Goal: Task Accomplishment & Management: Manage account settings

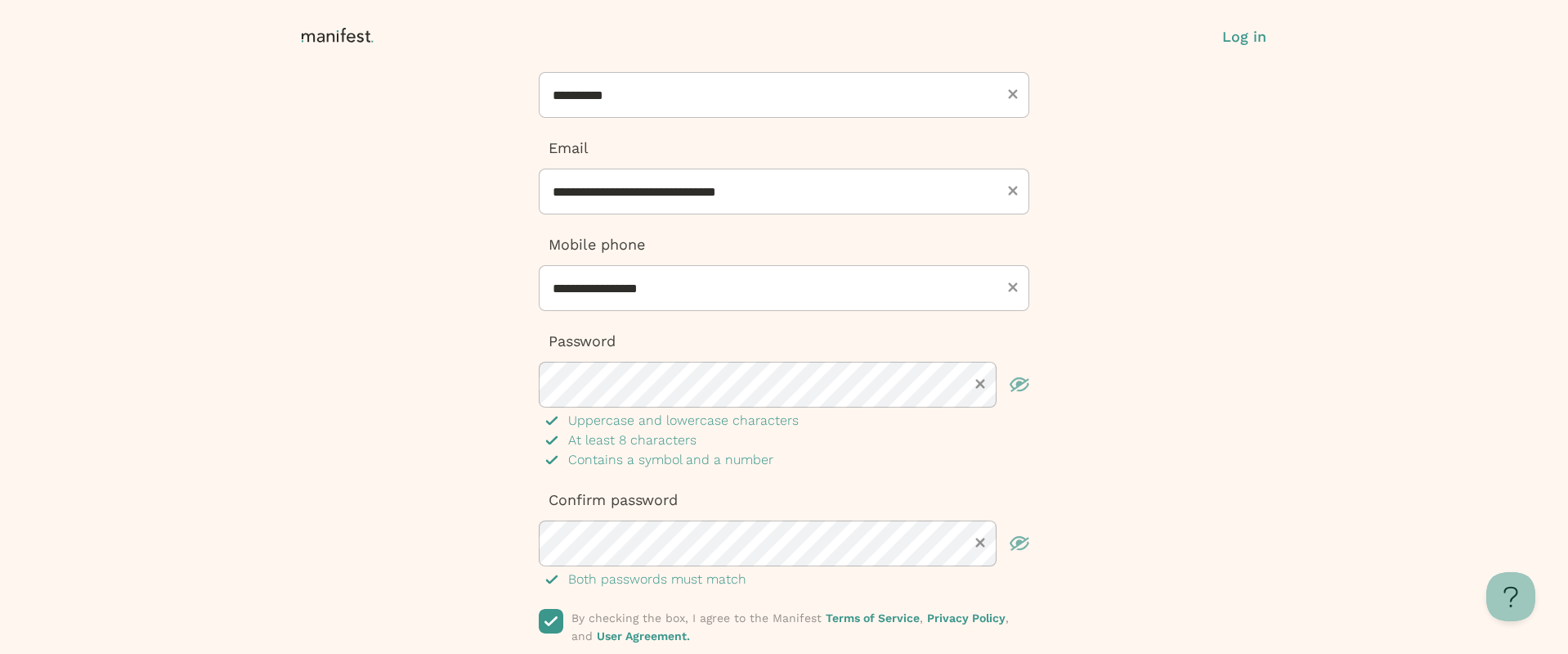
scroll to position [276, 0]
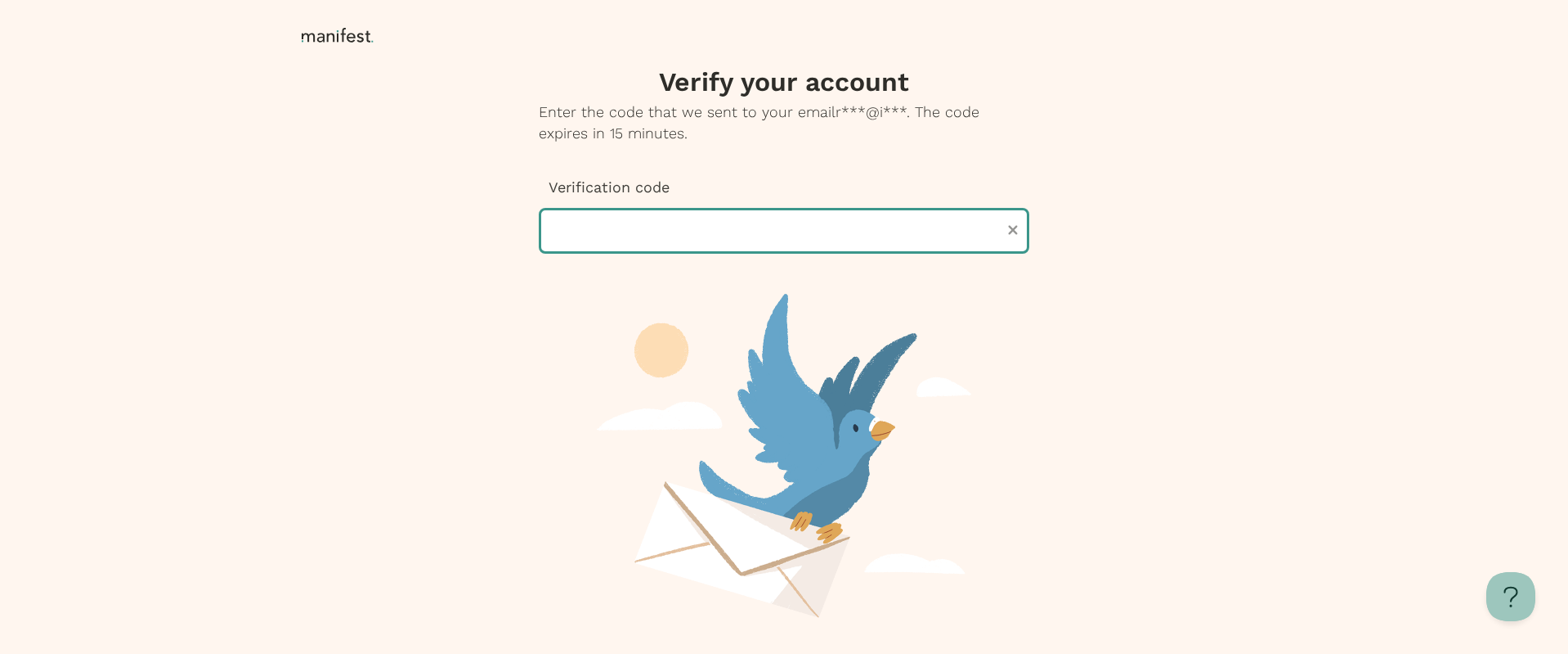
click at [622, 231] on input "text" at bounding box center [784, 230] width 491 height 46
click at [665, 232] on input "text" at bounding box center [784, 230] width 491 height 46
paste input "******"
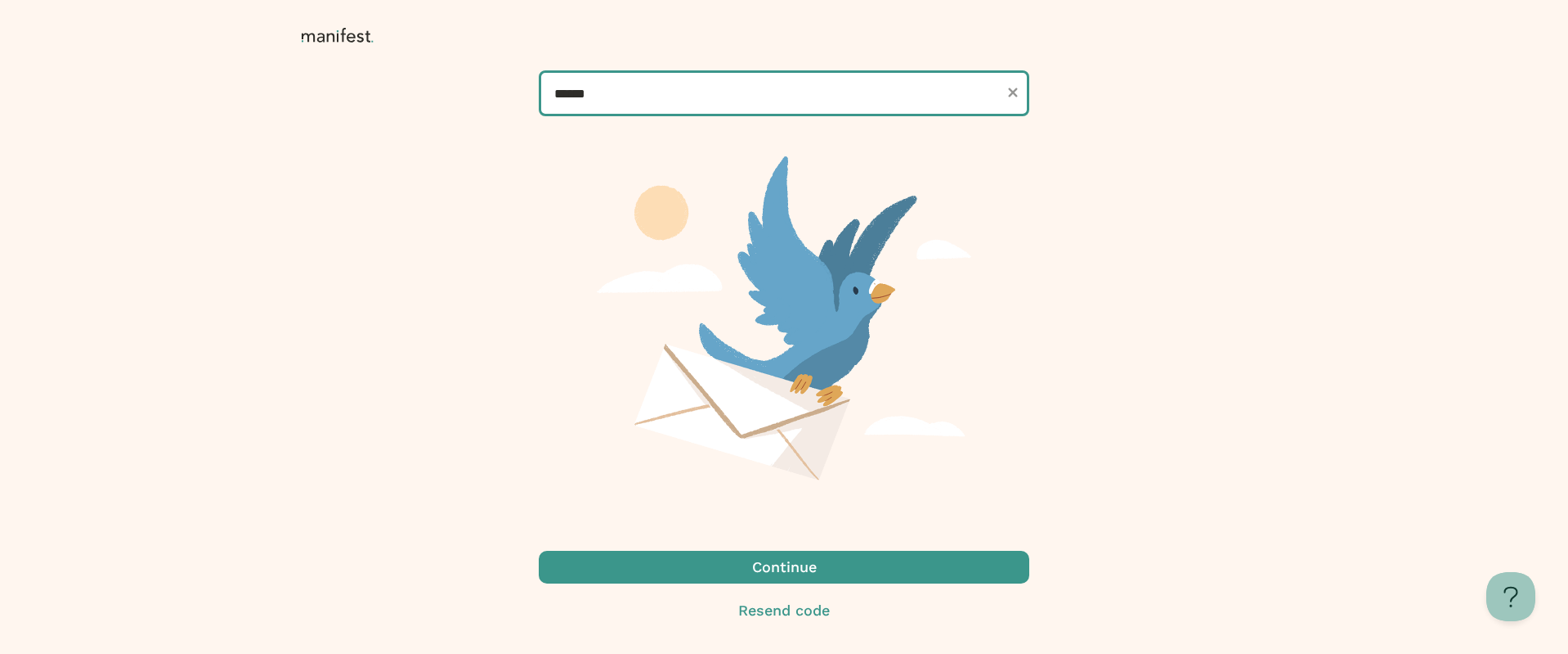
type input "******"
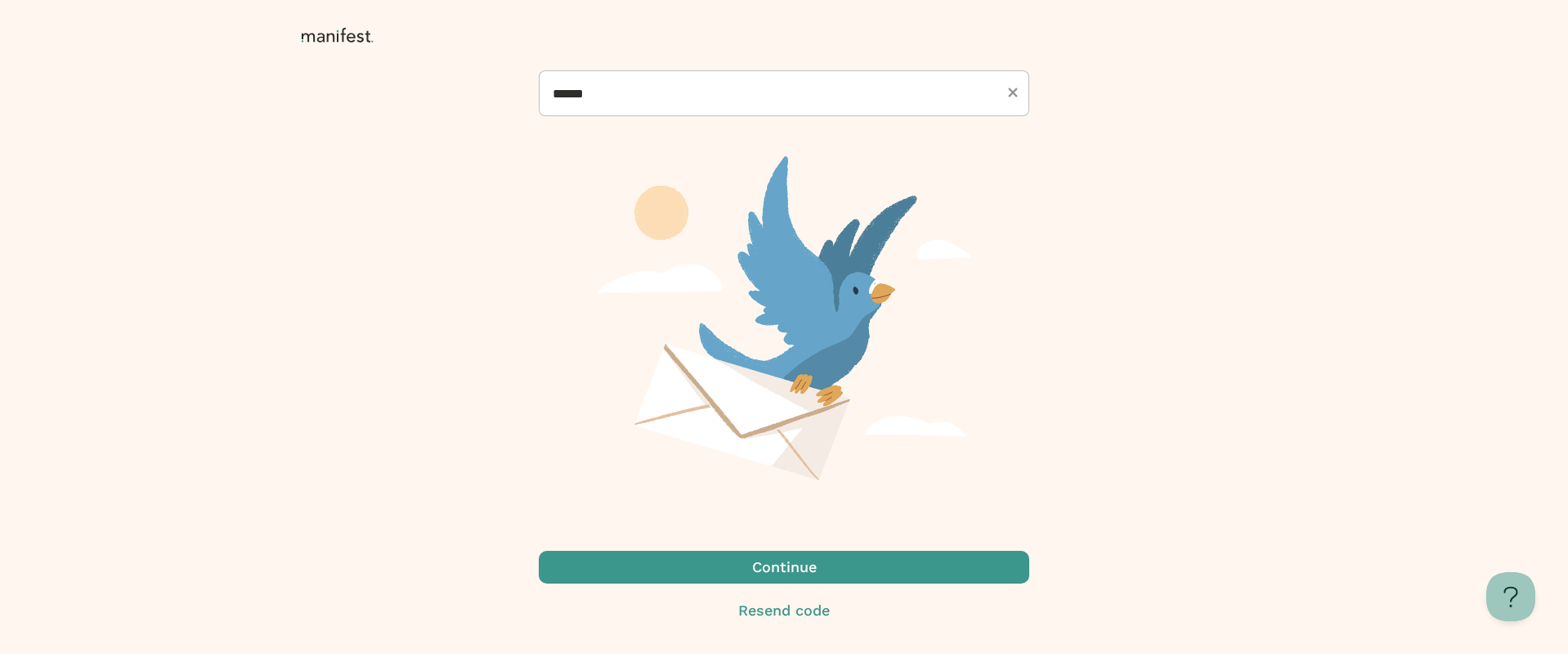
click at [849, 565] on span "button" at bounding box center [784, 567] width 491 height 33
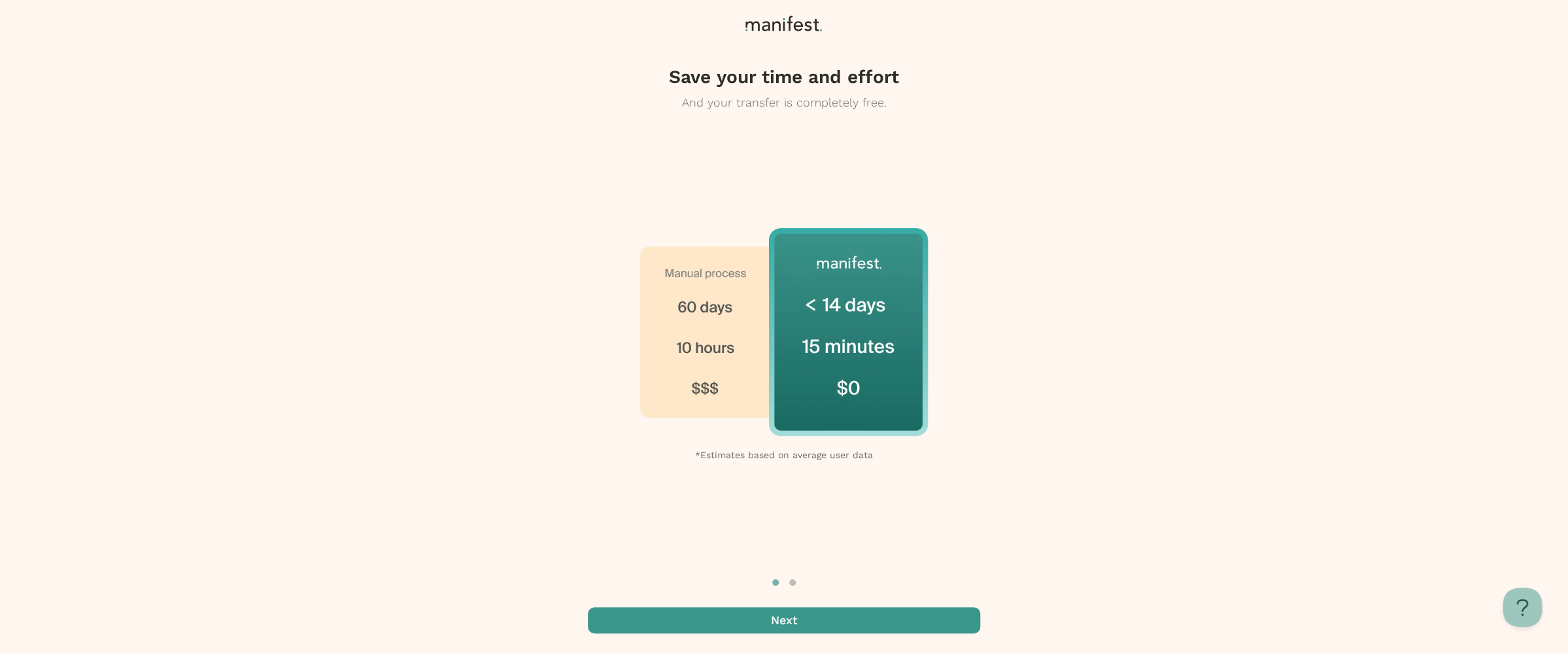
click at [742, 362] on img at bounding box center [784, 332] width 288 height 208
click at [796, 522] on span "button" at bounding box center [784, 620] width 392 height 26
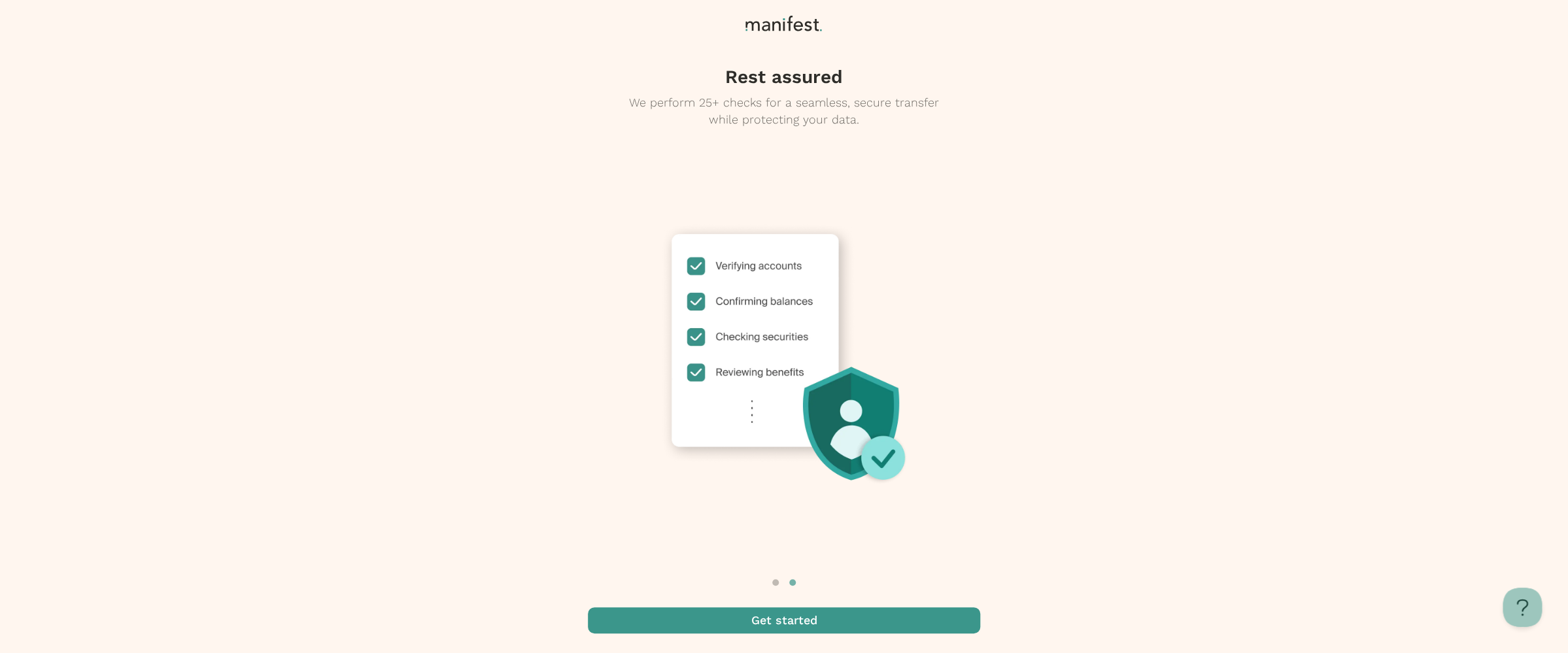
click at [819, 522] on span "button" at bounding box center [784, 620] width 392 height 26
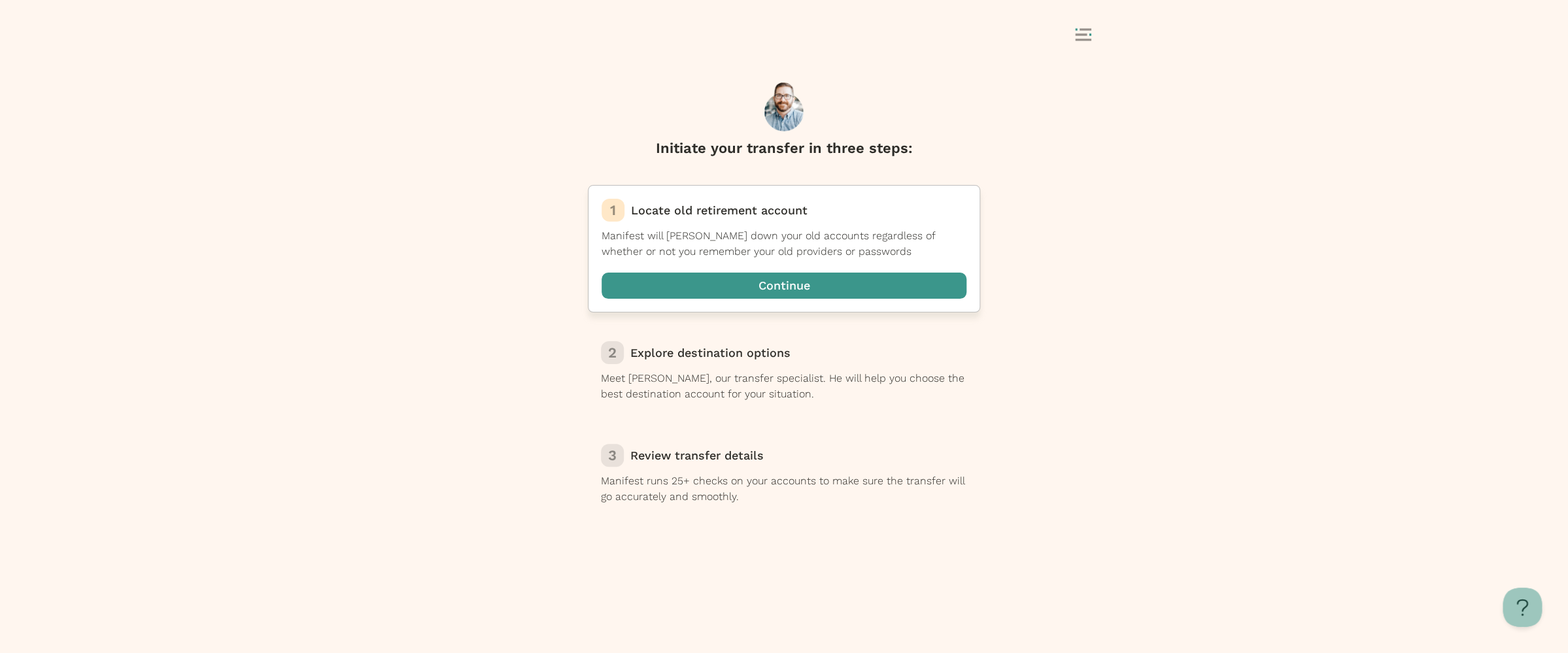
drag, startPoint x: 751, startPoint y: 287, endPoint x: 758, endPoint y: 285, distance: 7.3
click at [758, 285] on span "button" at bounding box center [784, 286] width 365 height 26
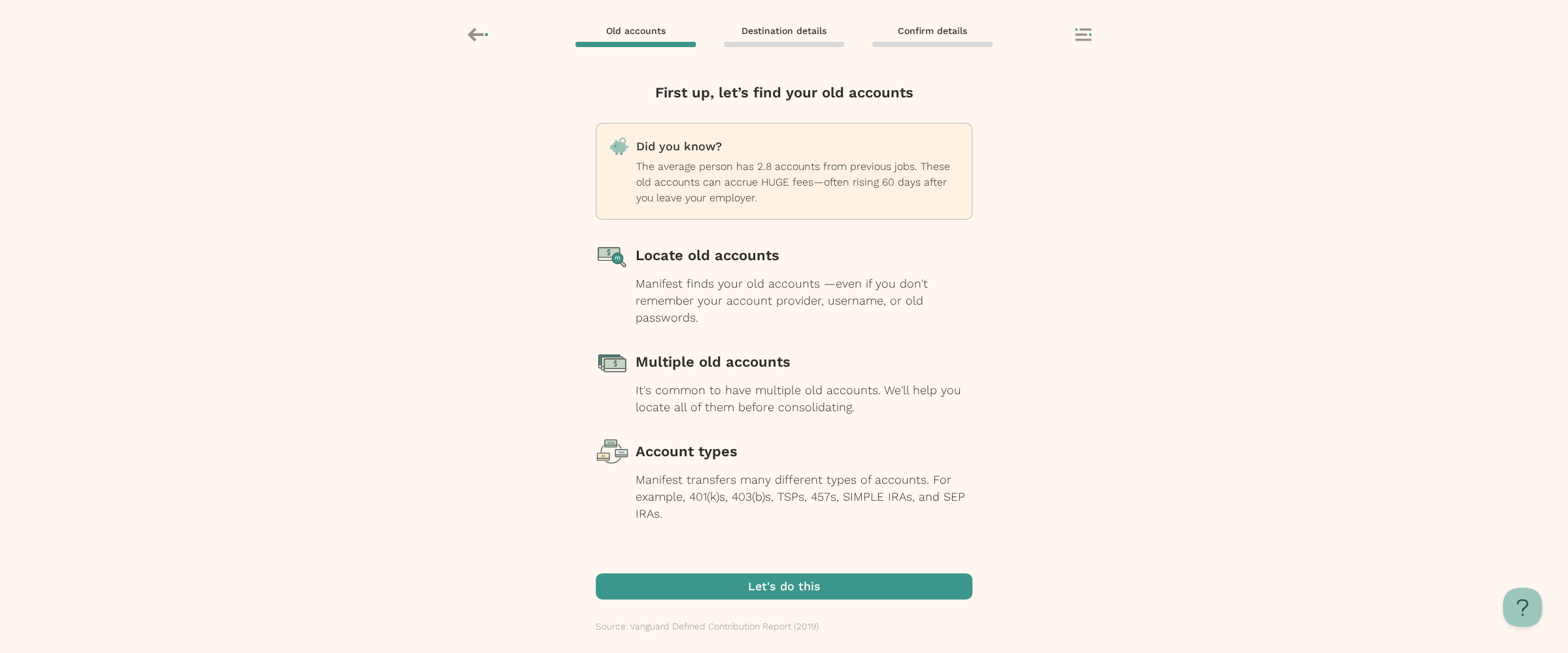
click at [803, 522] on span "button" at bounding box center [784, 586] width 377 height 26
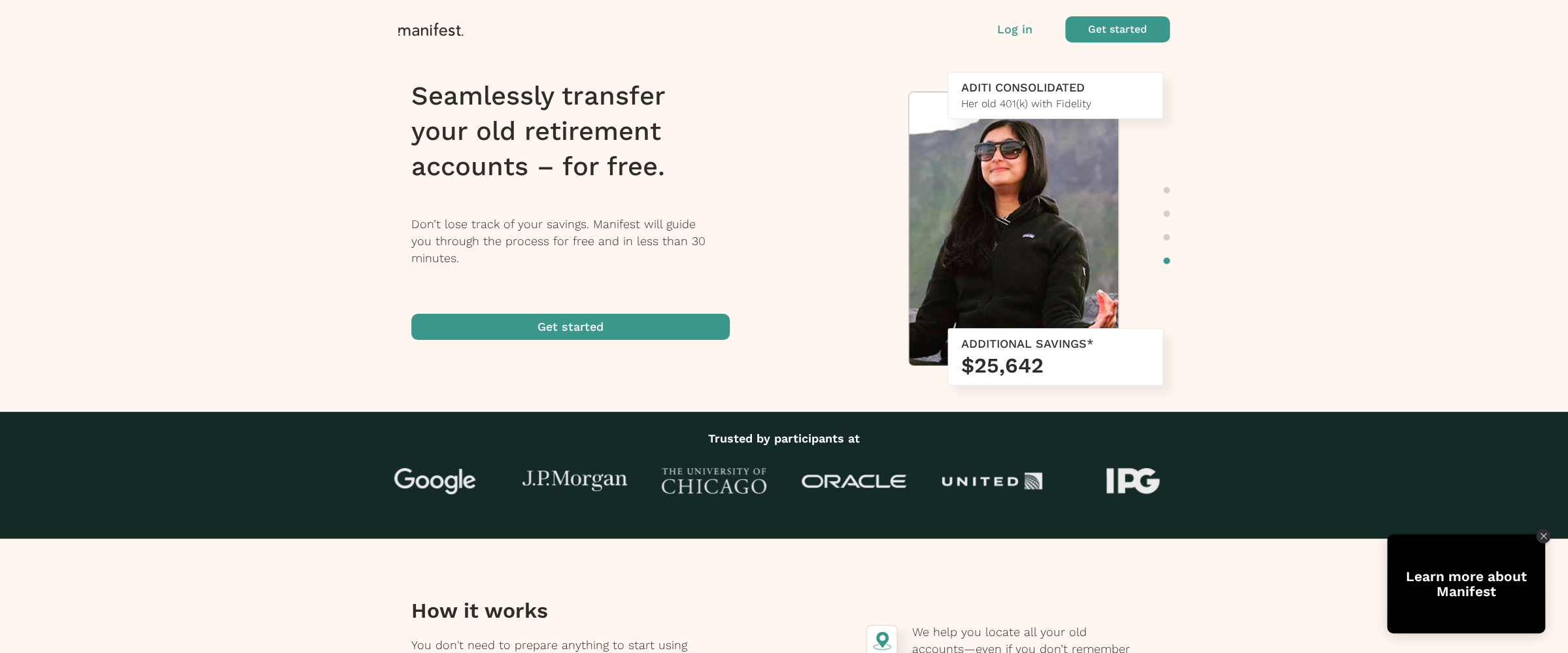
click at [1005, 26] on p "Log in" at bounding box center [1014, 29] width 35 height 17
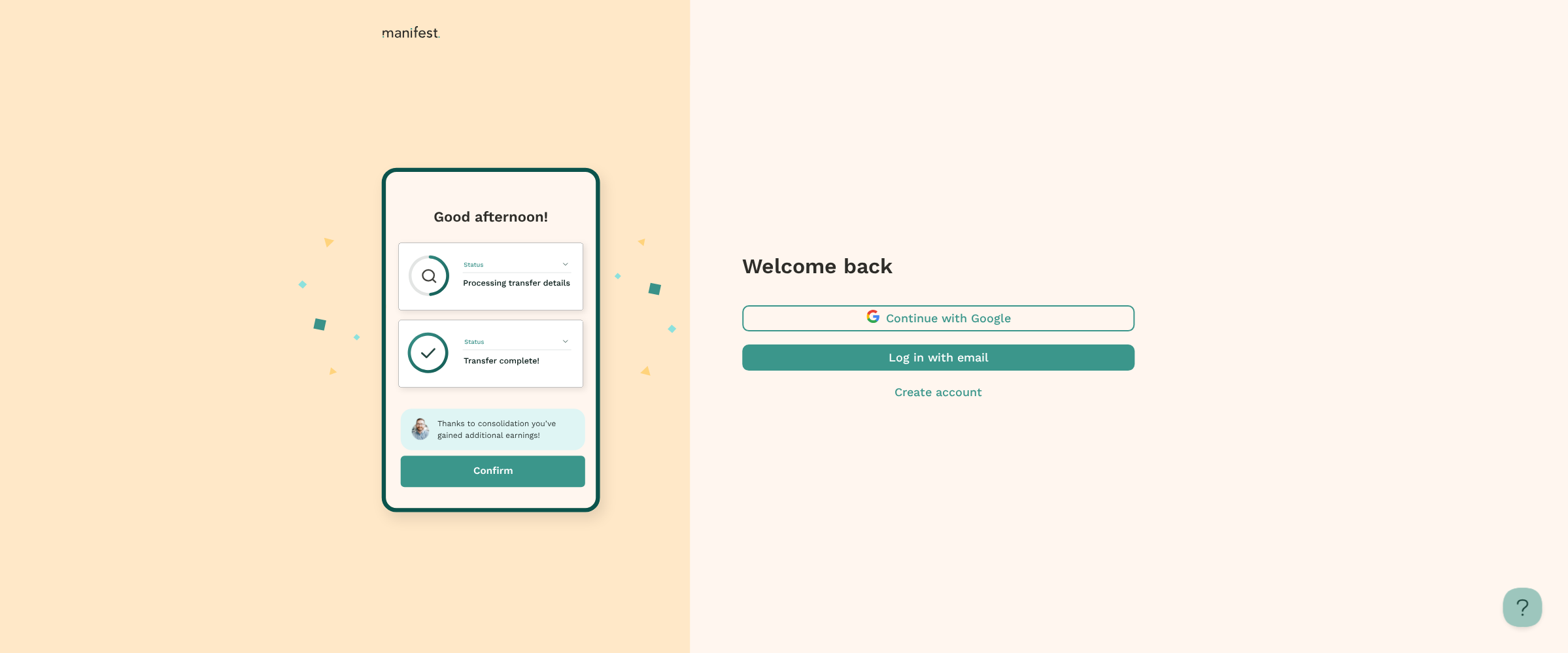
click at [914, 362] on span "button" at bounding box center [938, 357] width 392 height 26
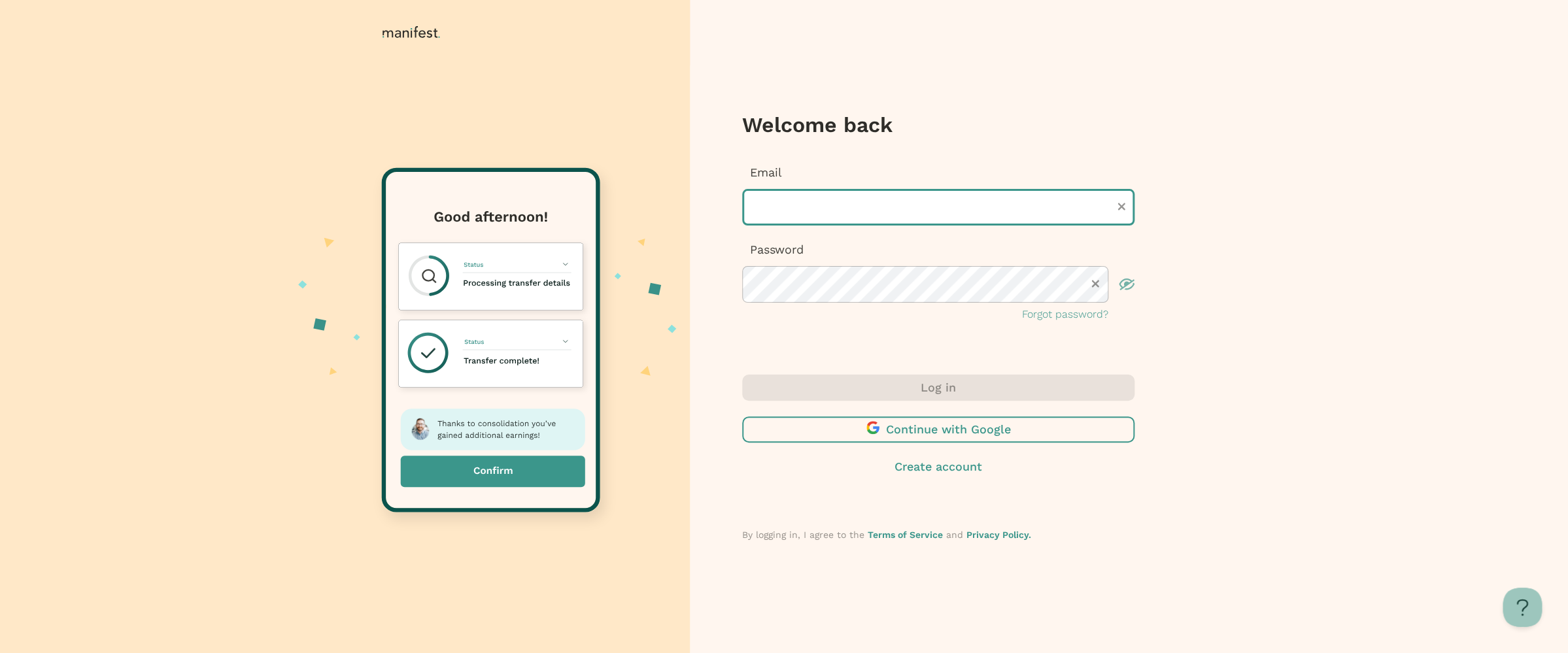
click at [839, 214] on input "text" at bounding box center [938, 207] width 392 height 37
type input "**********"
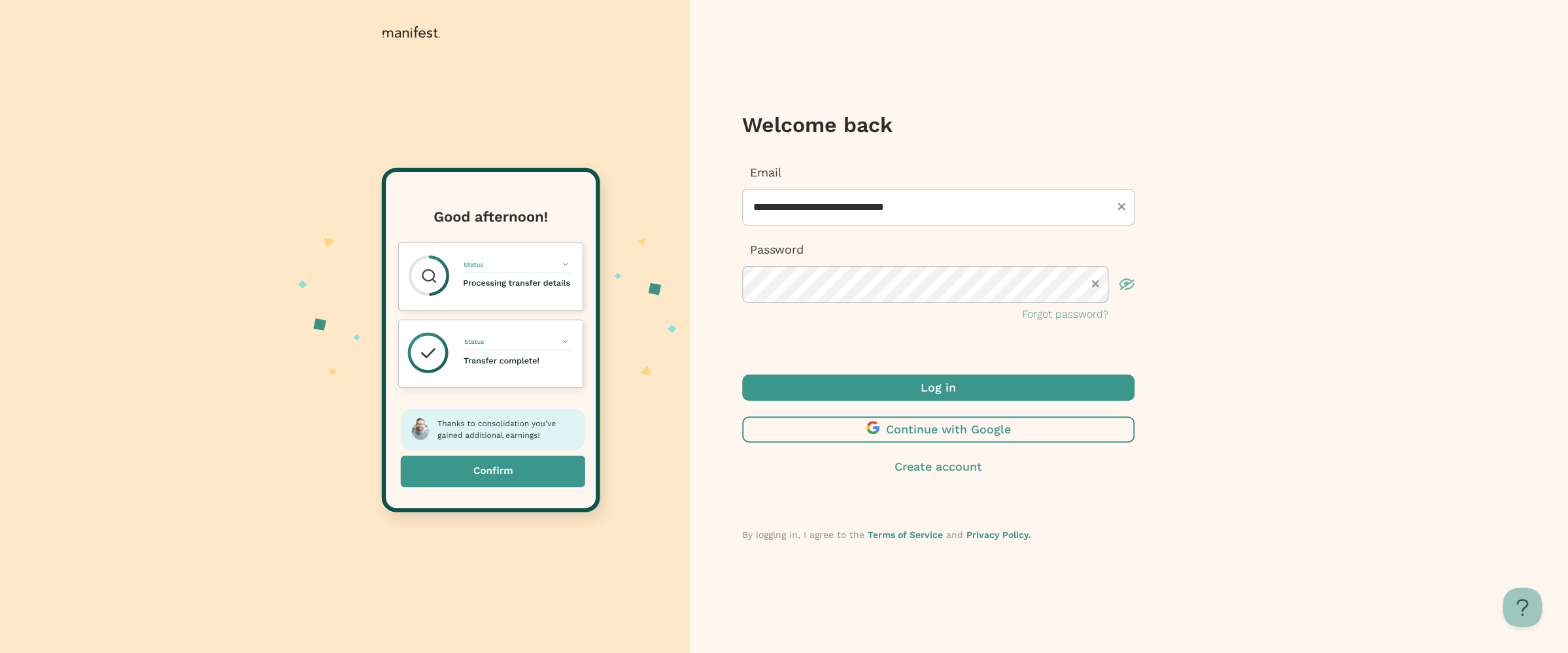
click at [941, 391] on span "submit" at bounding box center [938, 387] width 392 height 26
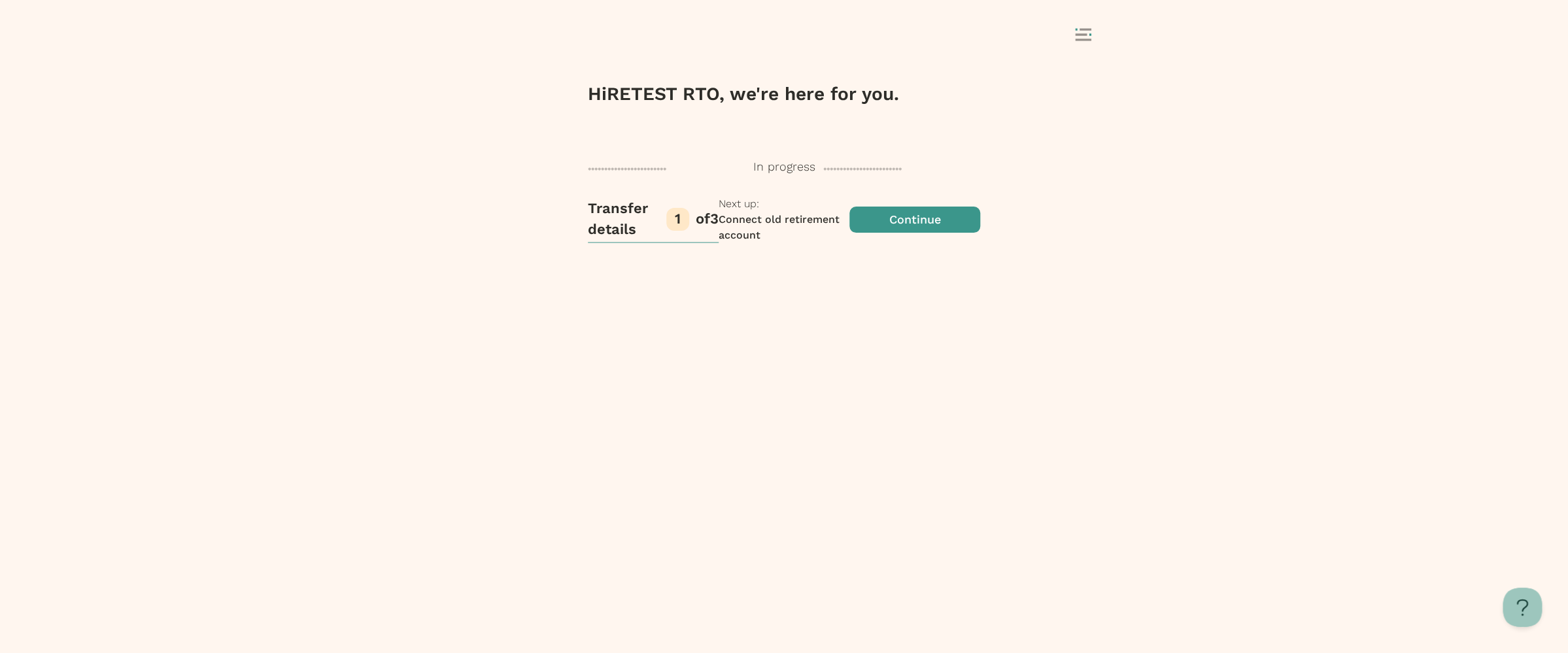
click at [849, 243] on span "button" at bounding box center [914, 220] width 131 height 47
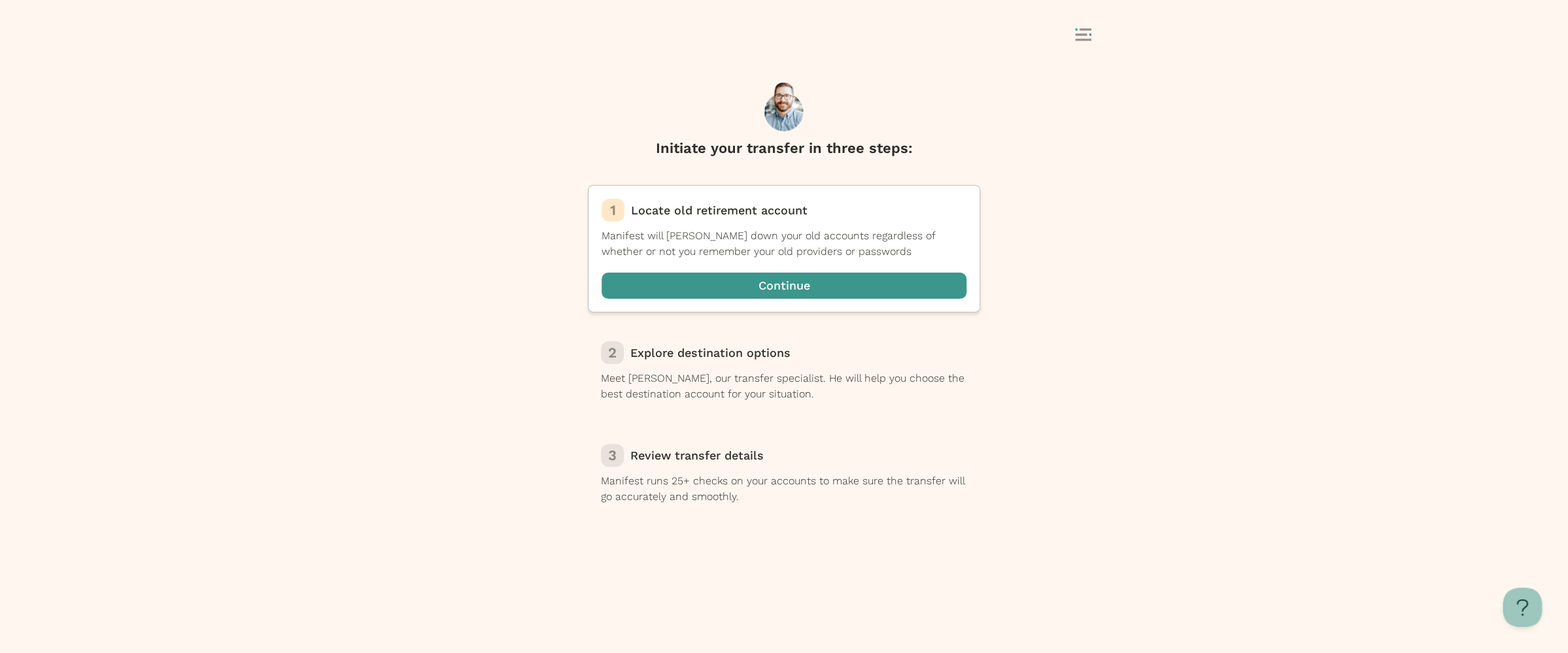
click at [1083, 29] on rect at bounding box center [1085, 29] width 11 height 2
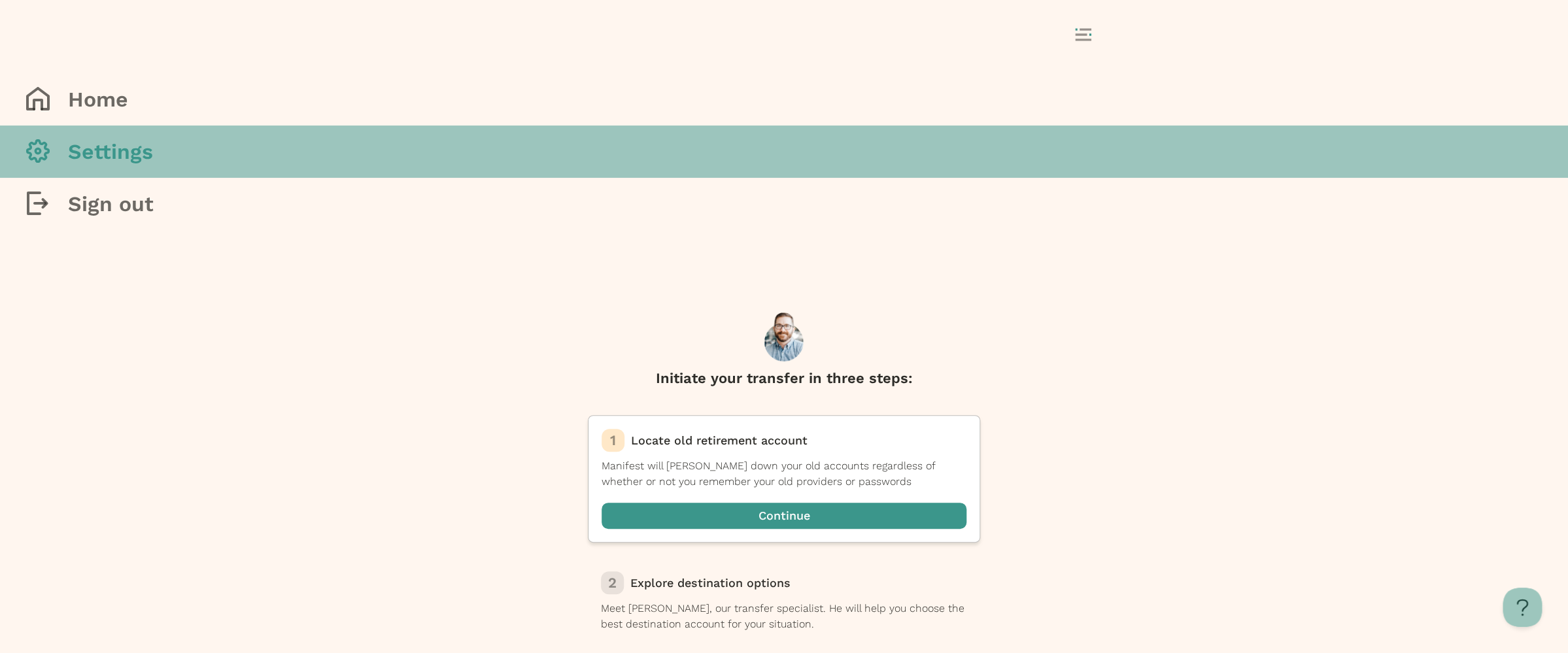
click at [153, 165] on h3 "Settings" at bounding box center [110, 152] width 85 height 26
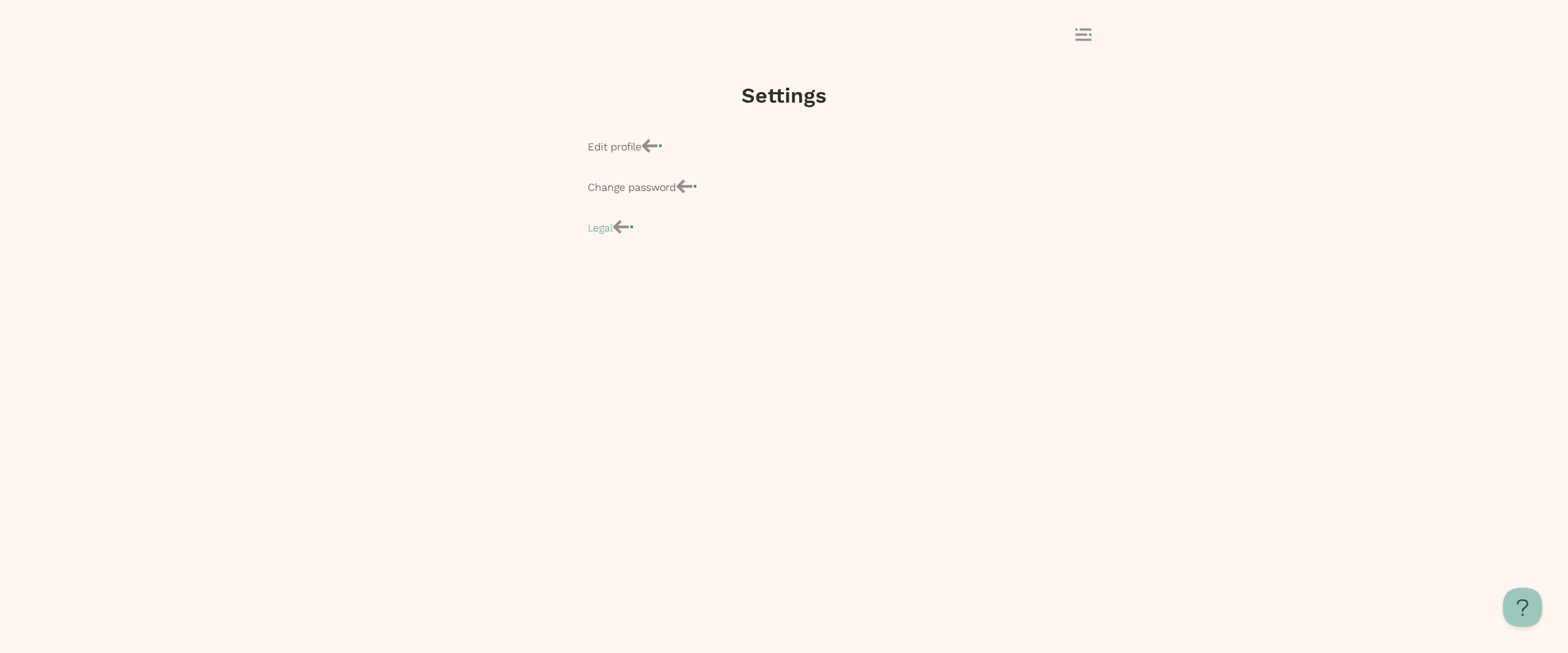
click at [642, 153] on p "Edit profile" at bounding box center [614, 147] width 54 height 16
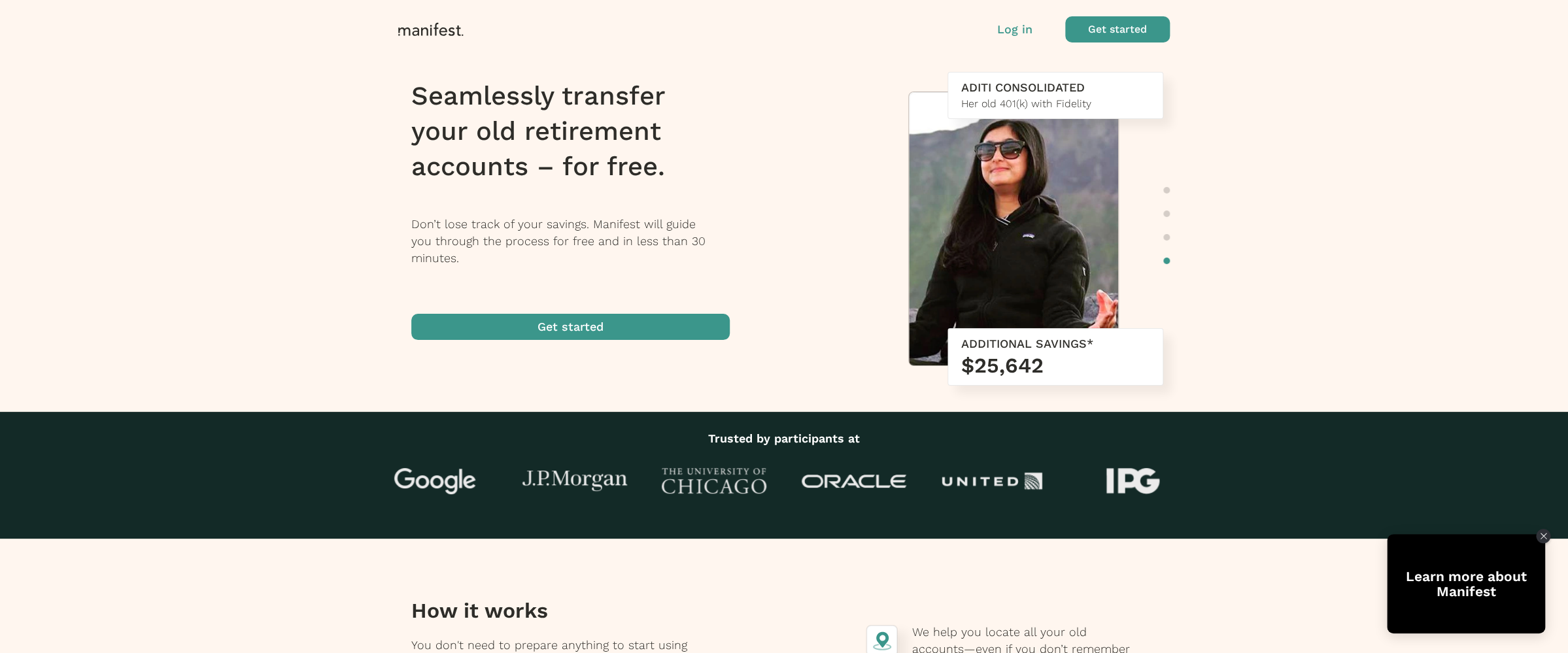
click at [1017, 26] on p "Log in" at bounding box center [1014, 29] width 35 height 17
